Goal: Find specific page/section: Find specific page/section

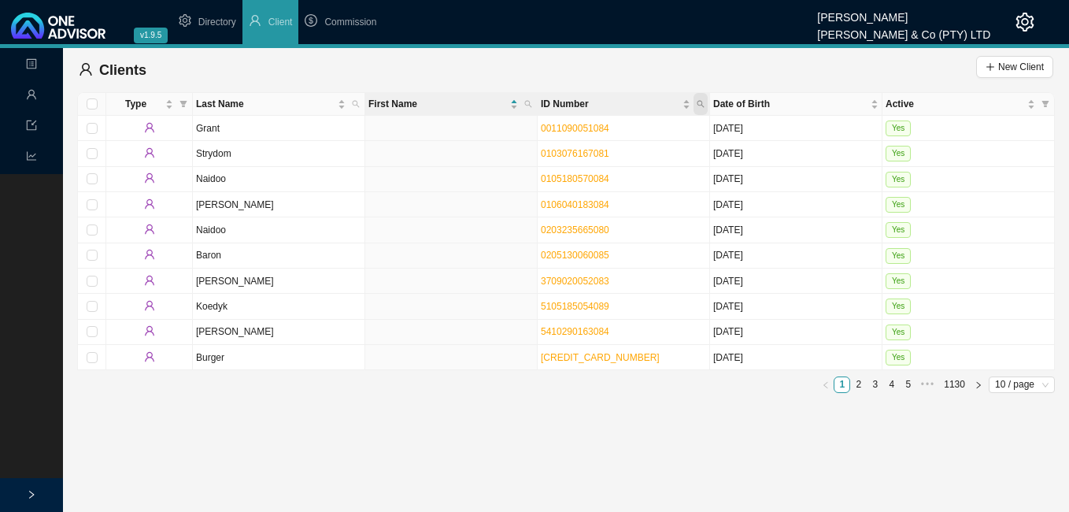
click at [700, 99] on span "ID Number" at bounding box center [700, 104] width 14 height 22
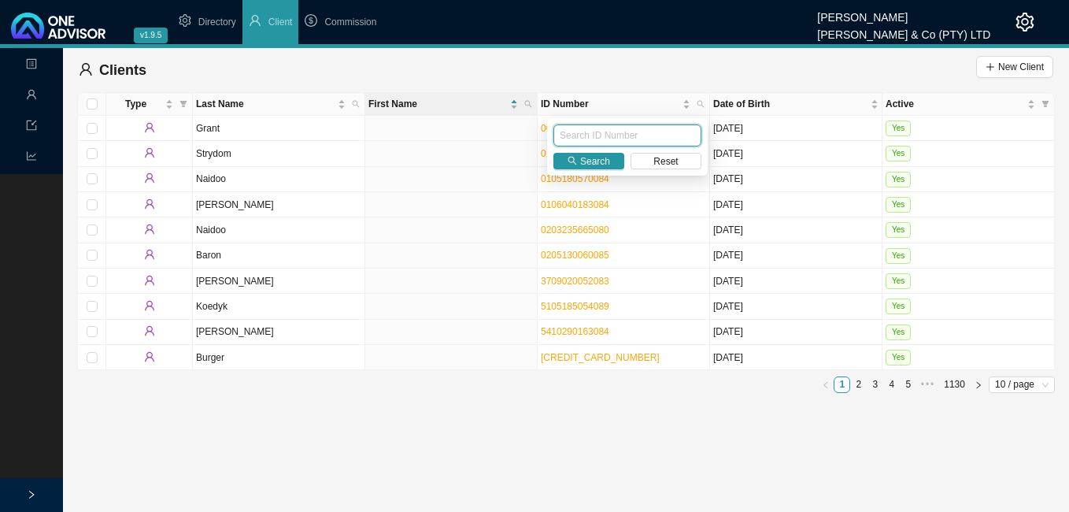
paste input "9208170186084"
type input "9208170186084"
click at [591, 156] on span "Search" at bounding box center [595, 161] width 30 height 16
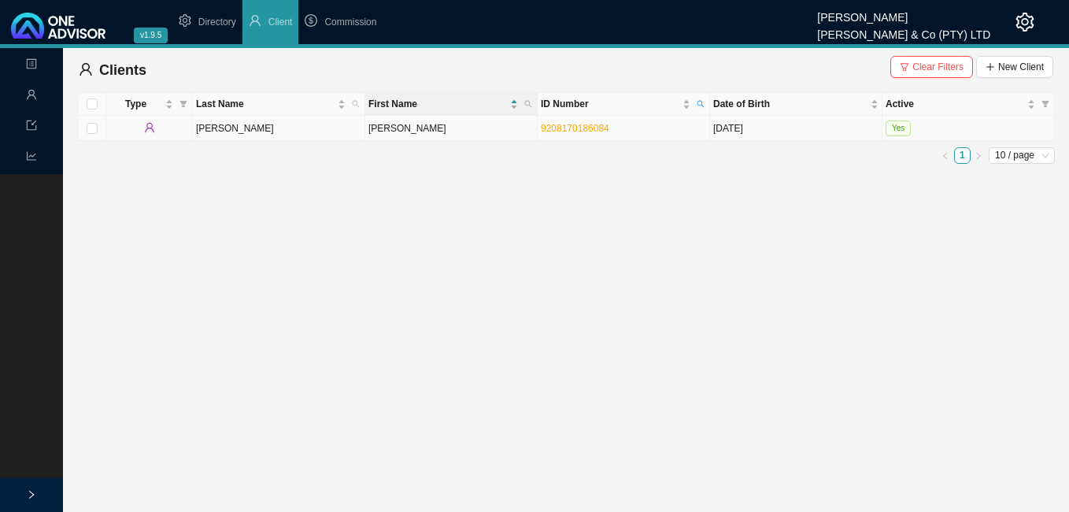
click at [419, 135] on td "[PERSON_NAME]" at bounding box center [451, 128] width 172 height 25
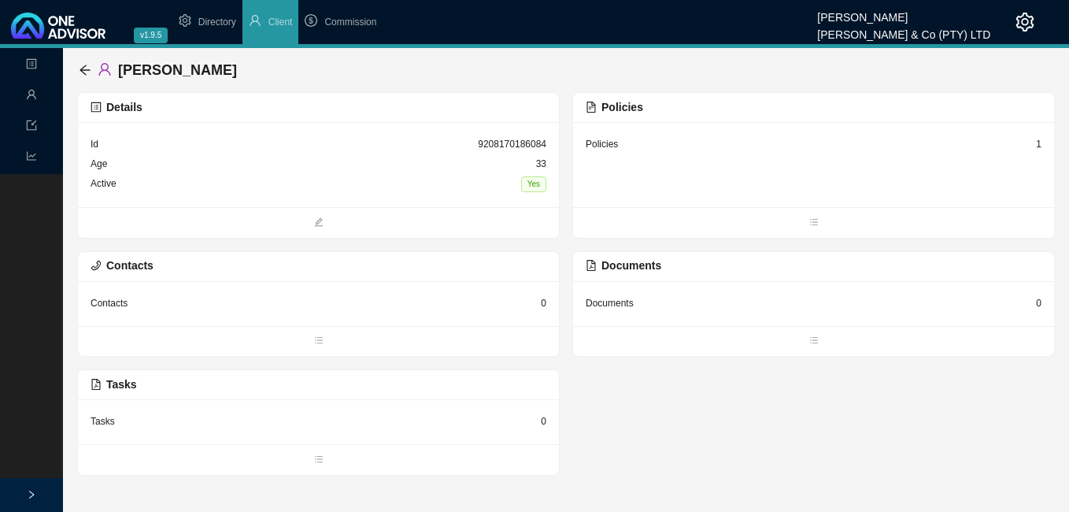
click at [1039, 141] on div "1" at bounding box center [1039, 144] width 6 height 16
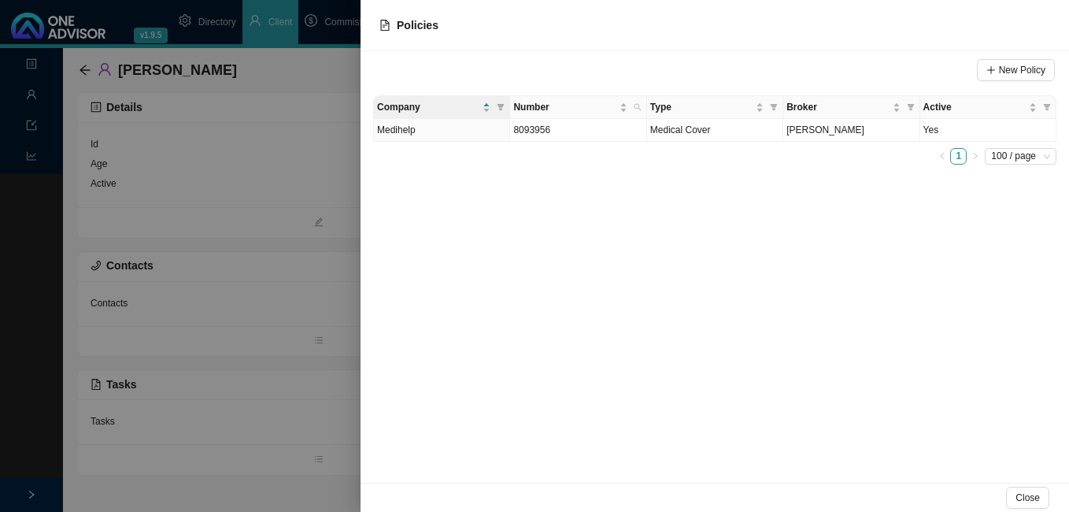
click at [201, 153] on div at bounding box center [534, 256] width 1069 height 512
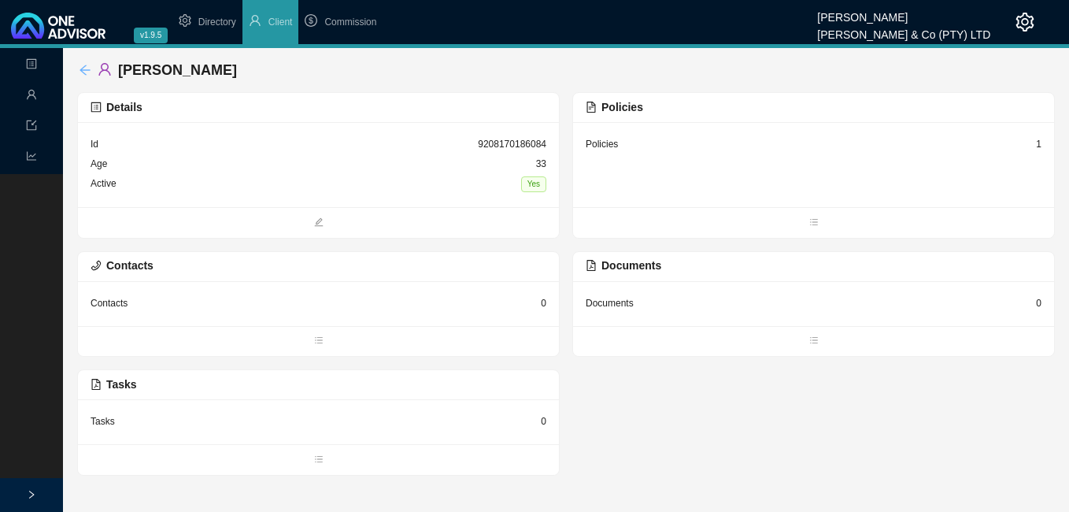
click at [83, 68] on icon "arrow-left" at bounding box center [84, 70] width 10 height 10
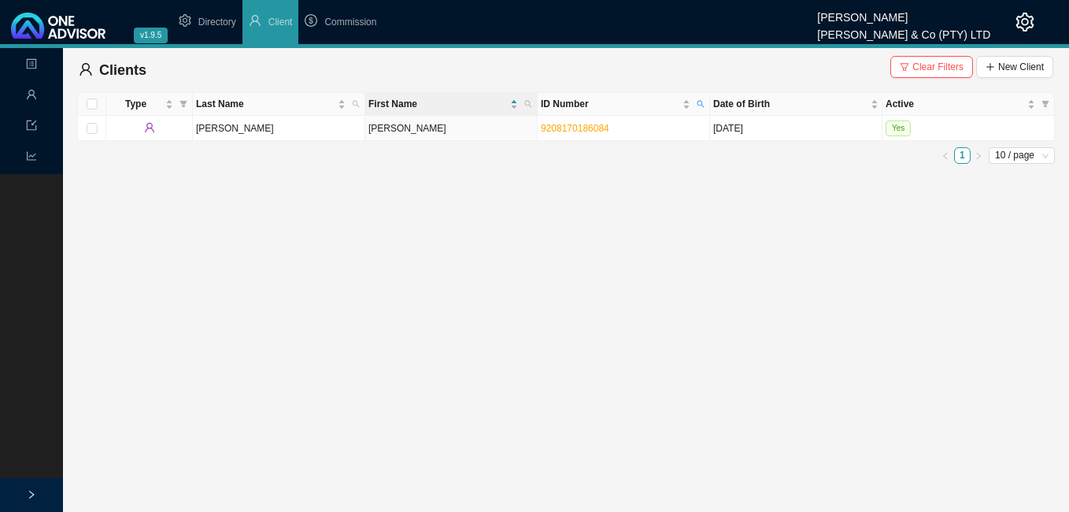
drag, startPoint x: 911, startPoint y: 61, endPoint x: 905, endPoint y: 70, distance: 10.9
click at [910, 64] on button "Clear Filters" at bounding box center [931, 67] width 83 height 22
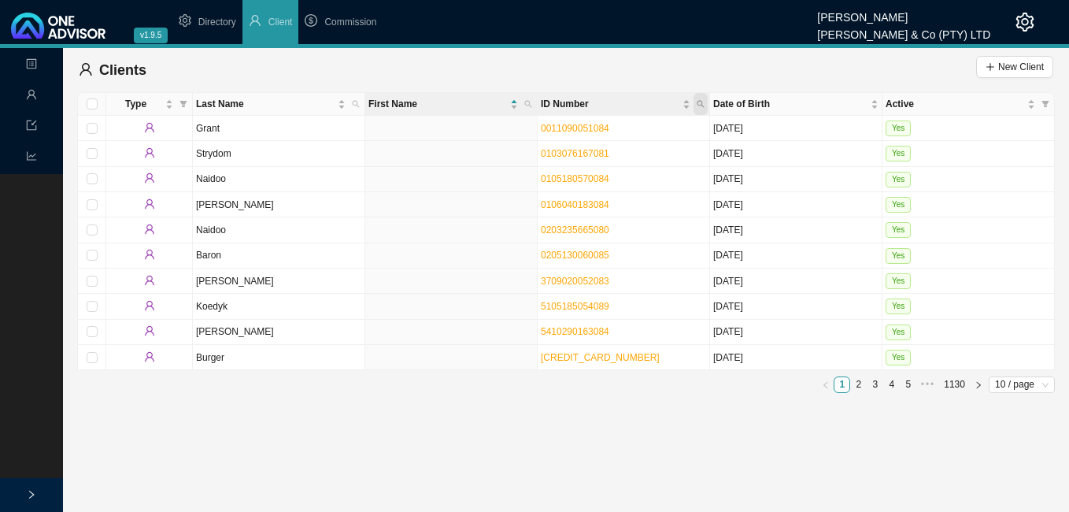
click at [699, 100] on icon "search" at bounding box center [701, 104] width 8 height 8
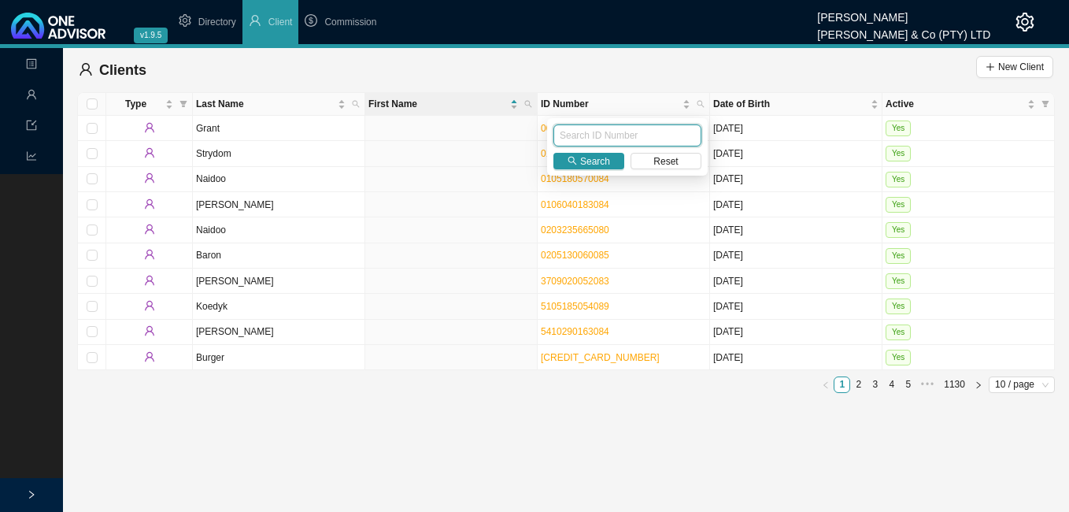
click at [623, 128] on input "text" at bounding box center [627, 135] width 148 height 22
paste input "8212010112087"
type input "8212010112087"
click at [593, 162] on span "Search" at bounding box center [595, 161] width 30 height 16
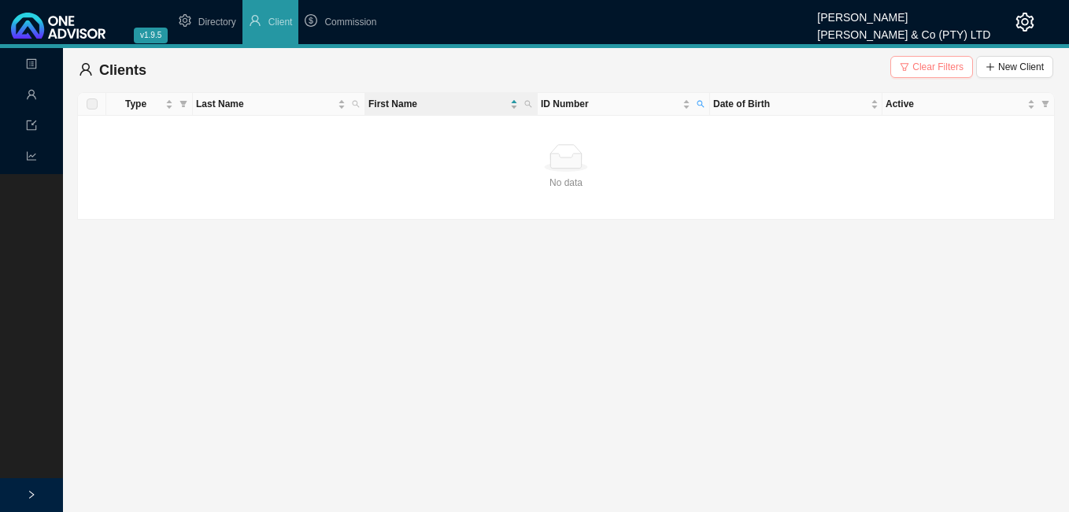
click at [917, 67] on span "Clear Filters" at bounding box center [937, 67] width 51 height 16
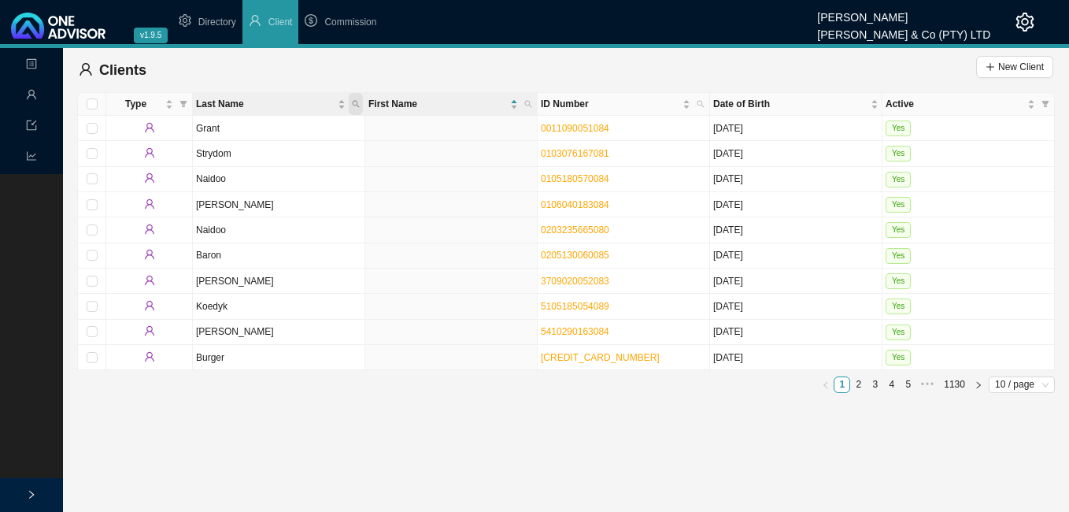
click at [357, 101] on icon "search" at bounding box center [356, 104] width 8 height 8
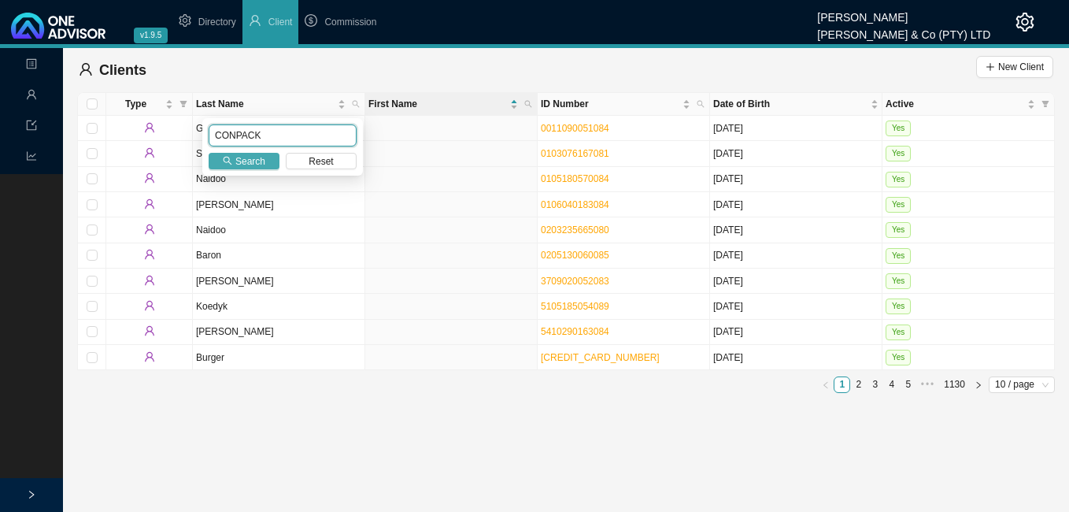
type input "CONPACK"
click at [249, 162] on span "Search" at bounding box center [250, 161] width 30 height 16
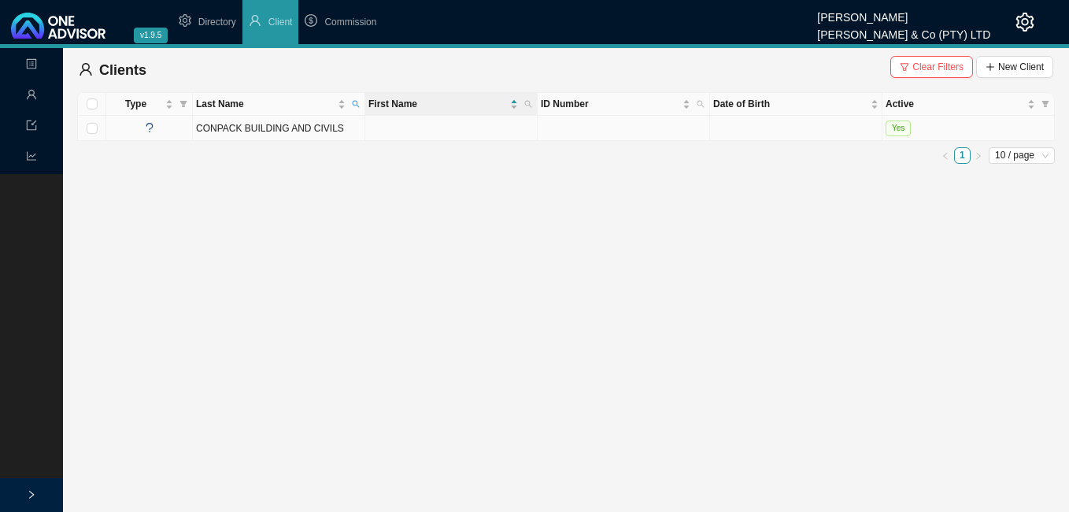
click at [325, 128] on td "CONPACK BUILDING AND CIVILS" at bounding box center [279, 128] width 172 height 25
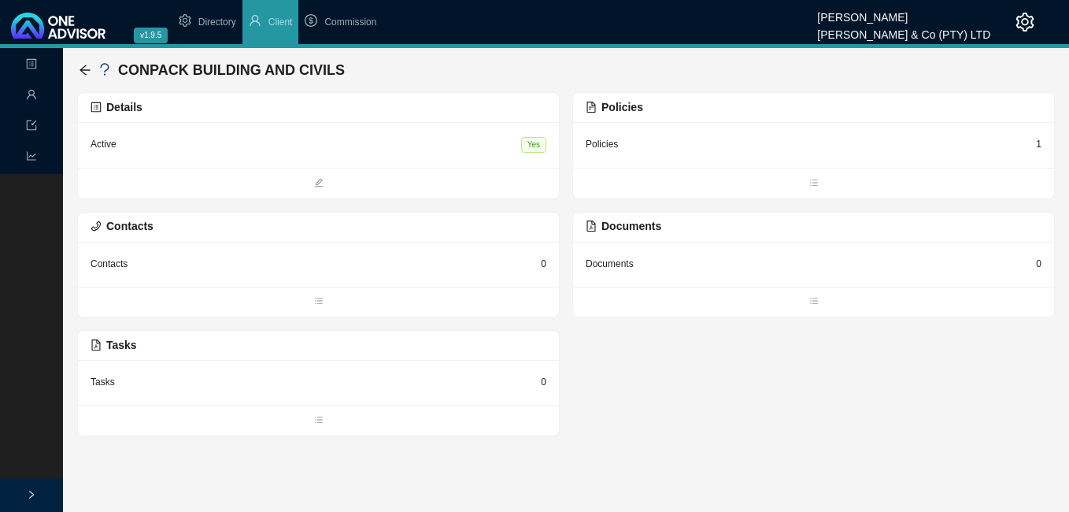
click at [1039, 146] on div "1" at bounding box center [1039, 144] width 6 height 16
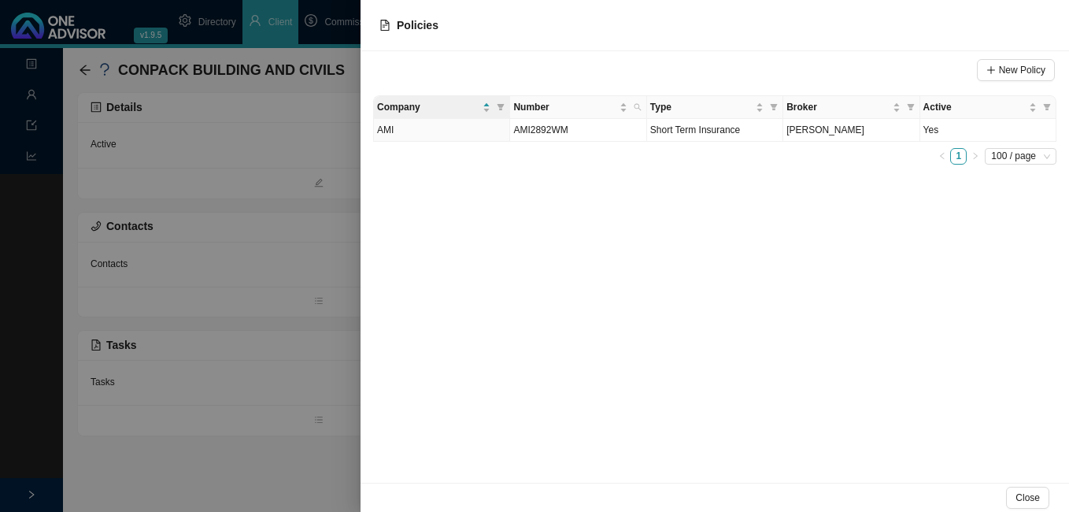
drag, startPoint x: 260, startPoint y: 278, endPoint x: 268, endPoint y: 286, distance: 11.7
click at [260, 279] on div at bounding box center [534, 256] width 1069 height 512
